Goal: Task Accomplishment & Management: Manage account settings

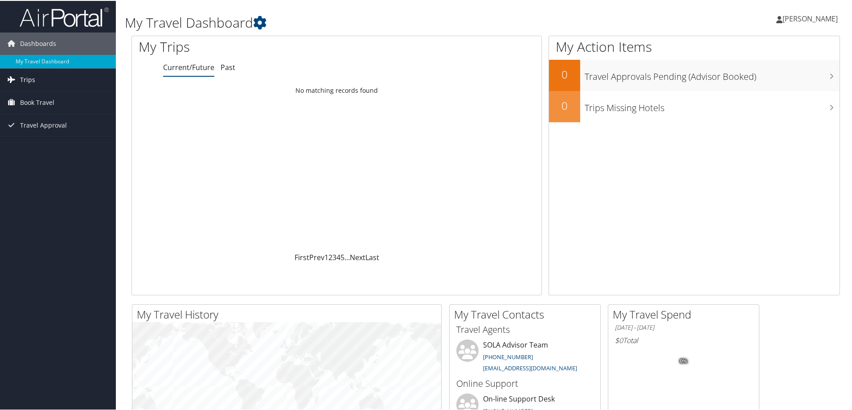
click at [34, 78] on link "Trips" at bounding box center [58, 79] width 116 height 22
click at [41, 95] on link "Current/Future Trips" at bounding box center [58, 96] width 116 height 13
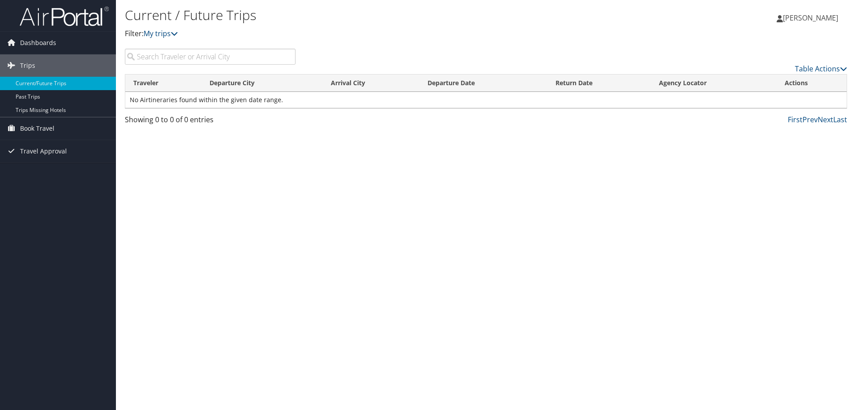
click at [819, 17] on span "Judith Prince" at bounding box center [810, 18] width 55 height 10
click at [789, 78] on link "View Travel Profile" at bounding box center [787, 79] width 99 height 15
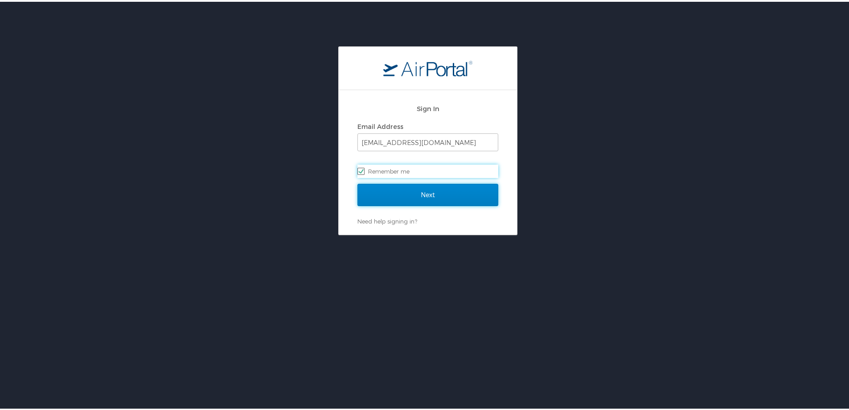
click at [438, 197] on input "Next" at bounding box center [428, 193] width 141 height 22
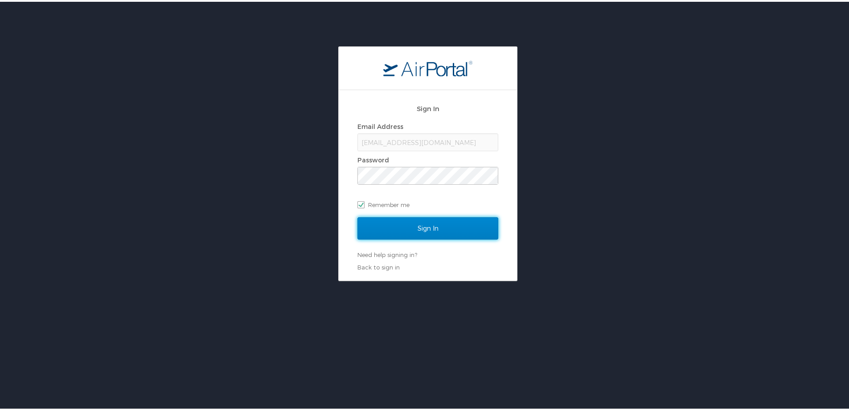
click at [428, 232] on input "Sign In" at bounding box center [428, 226] width 141 height 22
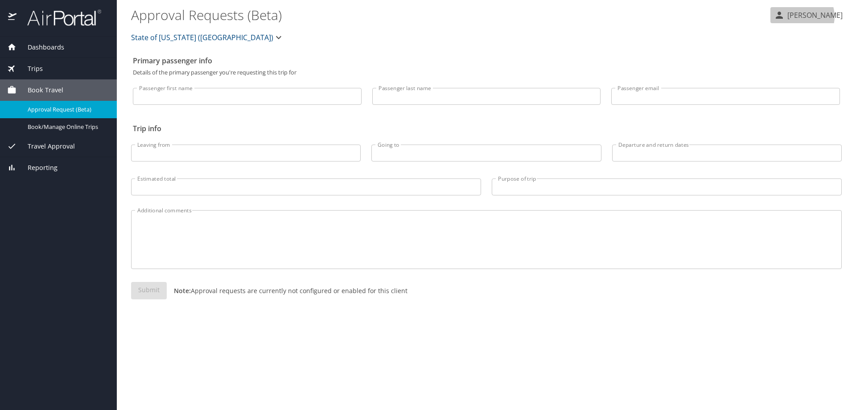
click at [812, 16] on p "[PERSON_NAME]" at bounding box center [814, 15] width 58 height 11
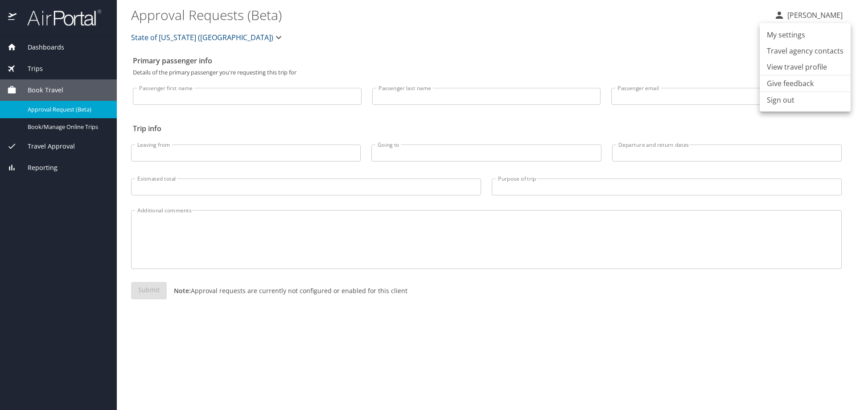
click at [806, 68] on li "View travel profile" at bounding box center [805, 67] width 91 height 16
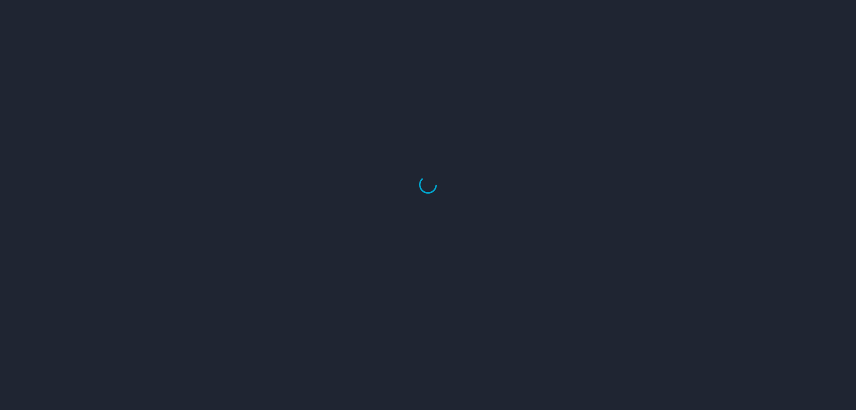
select select "US"
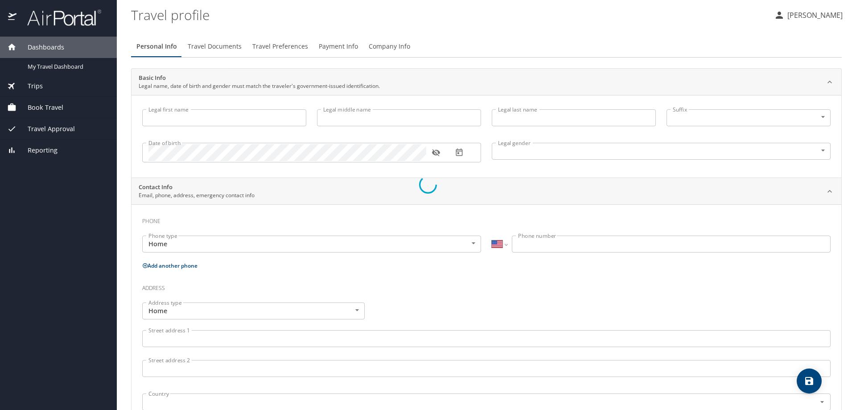
type input "Judith"
type input "Prince"
type input "Female"
select select "US"
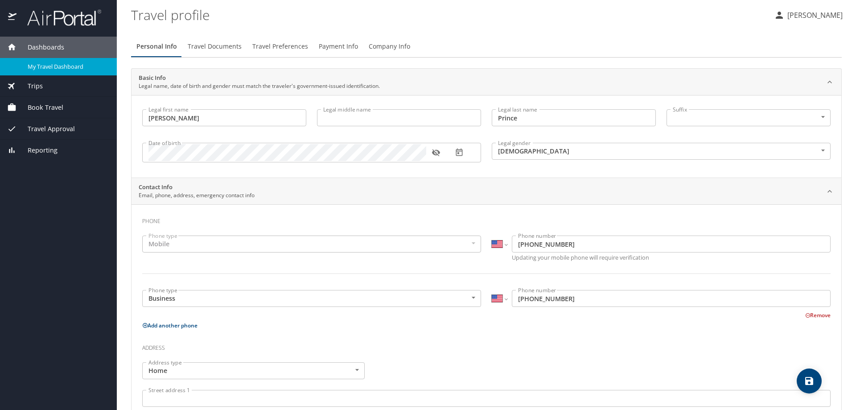
click at [73, 66] on span "My Travel Dashboard" at bounding box center [67, 66] width 78 height 8
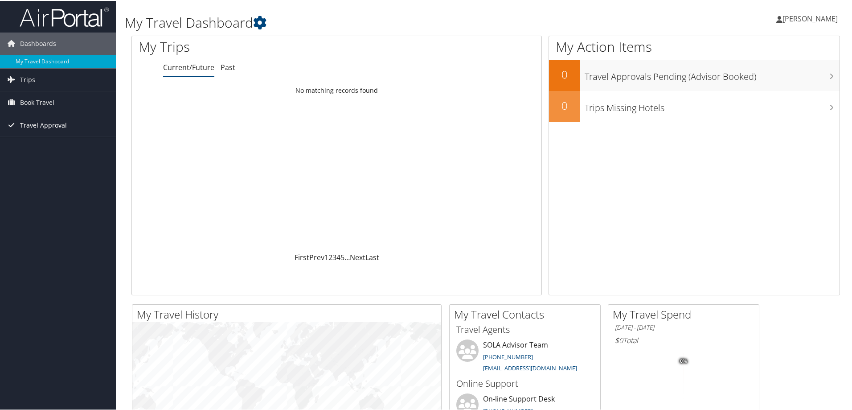
click at [34, 125] on span "Travel Approval" at bounding box center [43, 124] width 47 height 22
click at [795, 16] on span "[PERSON_NAME]" at bounding box center [810, 18] width 55 height 10
click at [753, 82] on link "View Travel Profile" at bounding box center [786, 79] width 99 height 15
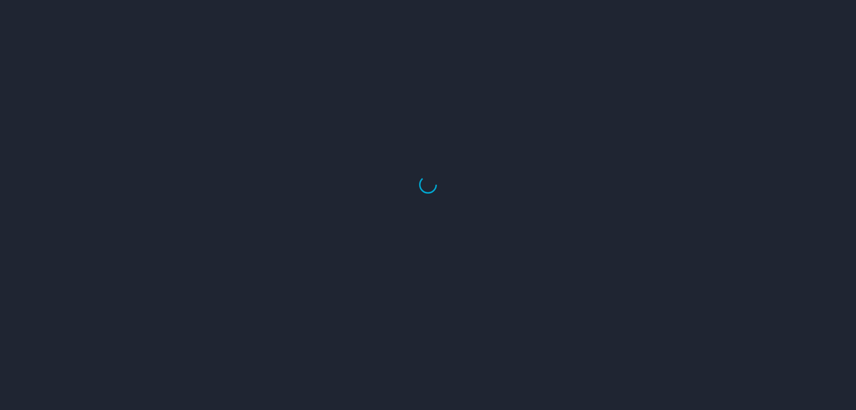
select select "US"
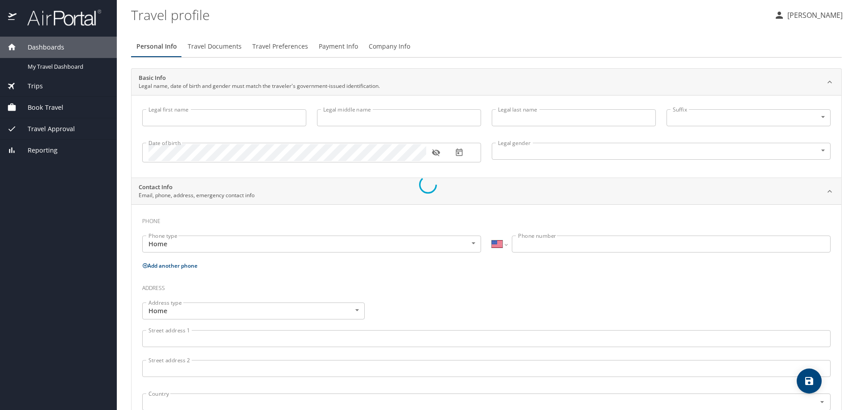
type input "Judith"
type input "Prince"
type input "Female"
select select "US"
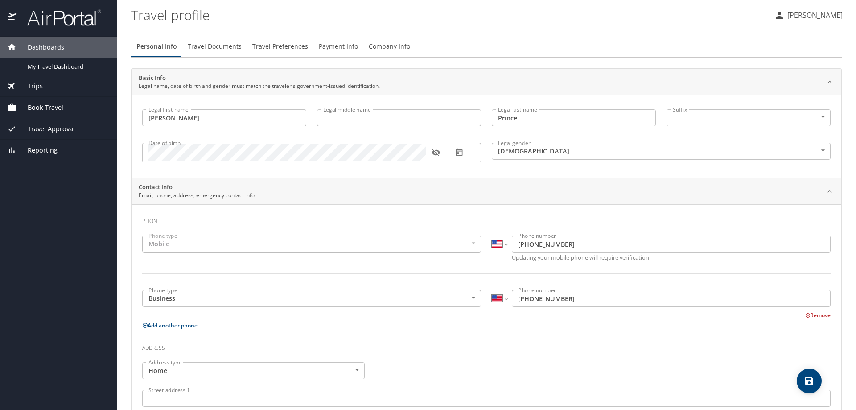
click at [37, 83] on span "Trips" at bounding box center [29, 86] width 26 height 10
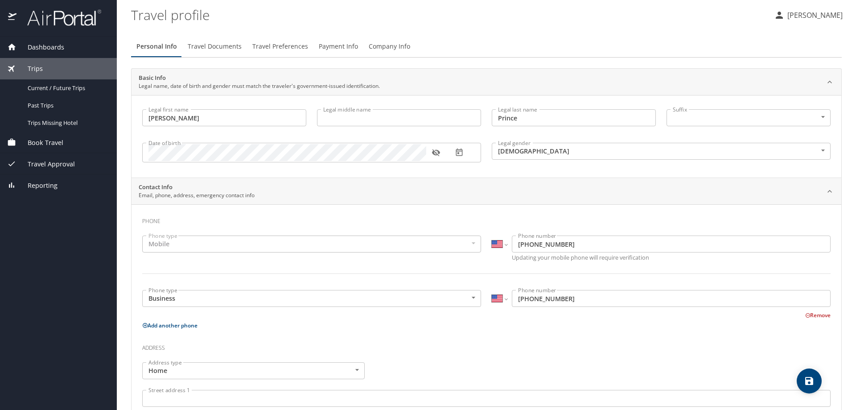
click at [35, 142] on span "Book Travel" at bounding box center [39, 143] width 47 height 10
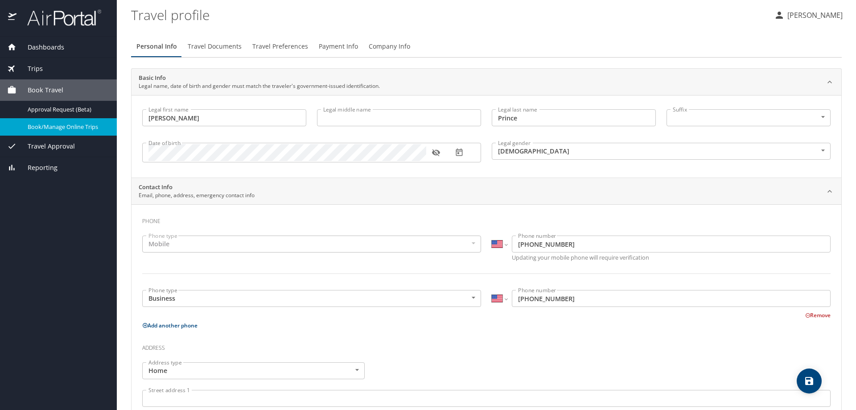
click at [54, 129] on span "Book/Manage Online Trips" at bounding box center [67, 127] width 78 height 8
